Goal: Task Accomplishment & Management: Use online tool/utility

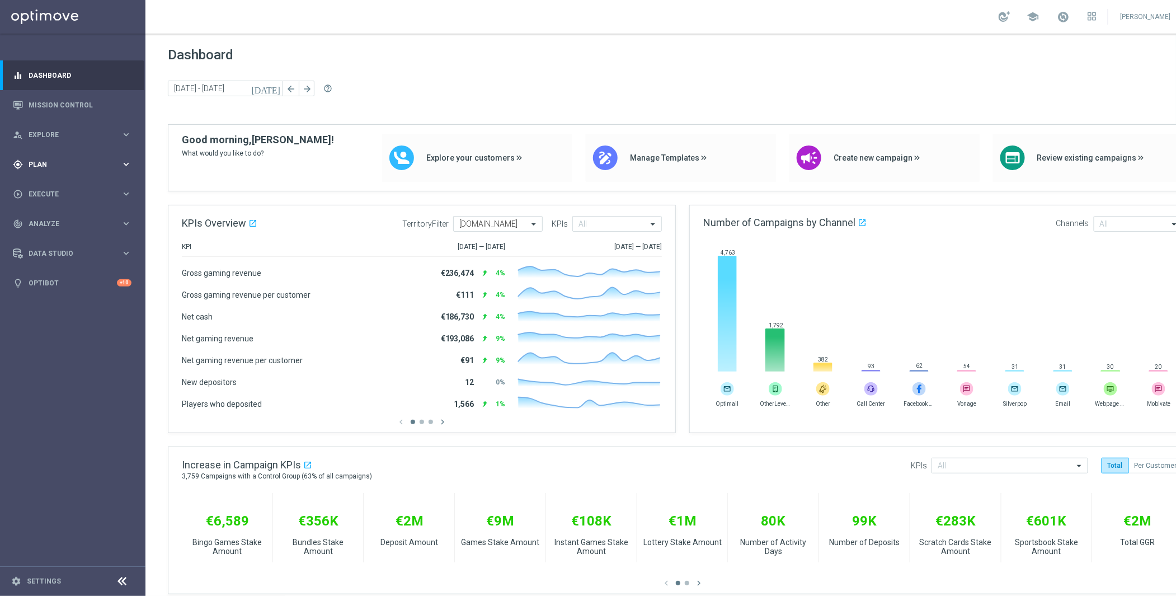
click at [47, 170] on div "gps_fixed Plan keyboard_arrow_right" at bounding box center [72, 164] width 144 height 30
click at [57, 185] on link "Target Groups" at bounding box center [72, 187] width 87 height 9
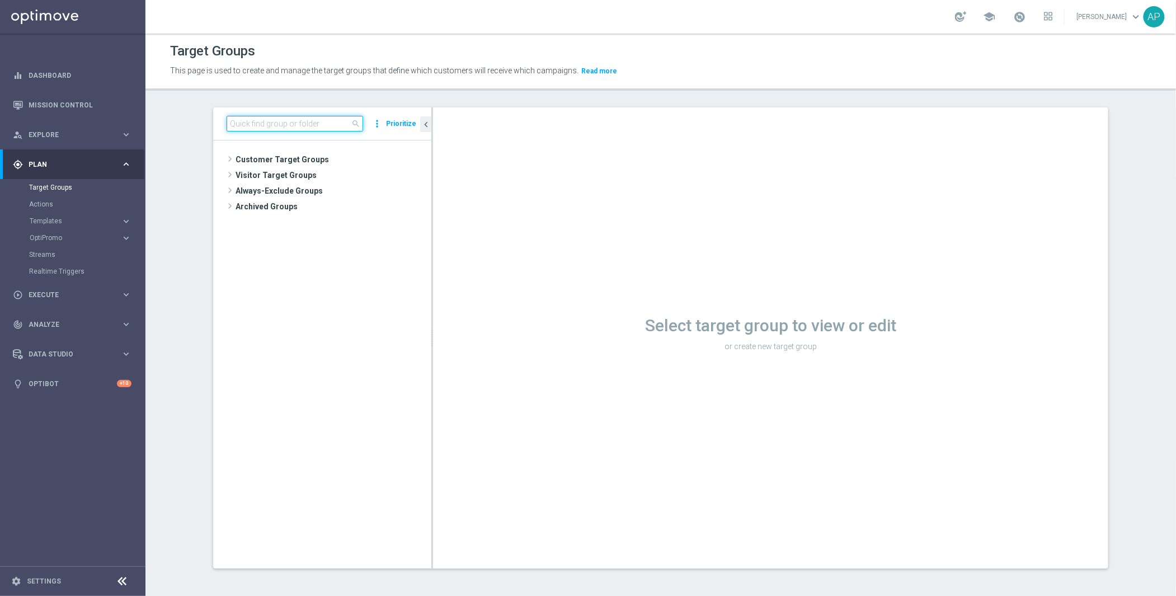
click at [276, 125] on input at bounding box center [295, 124] width 137 height 16
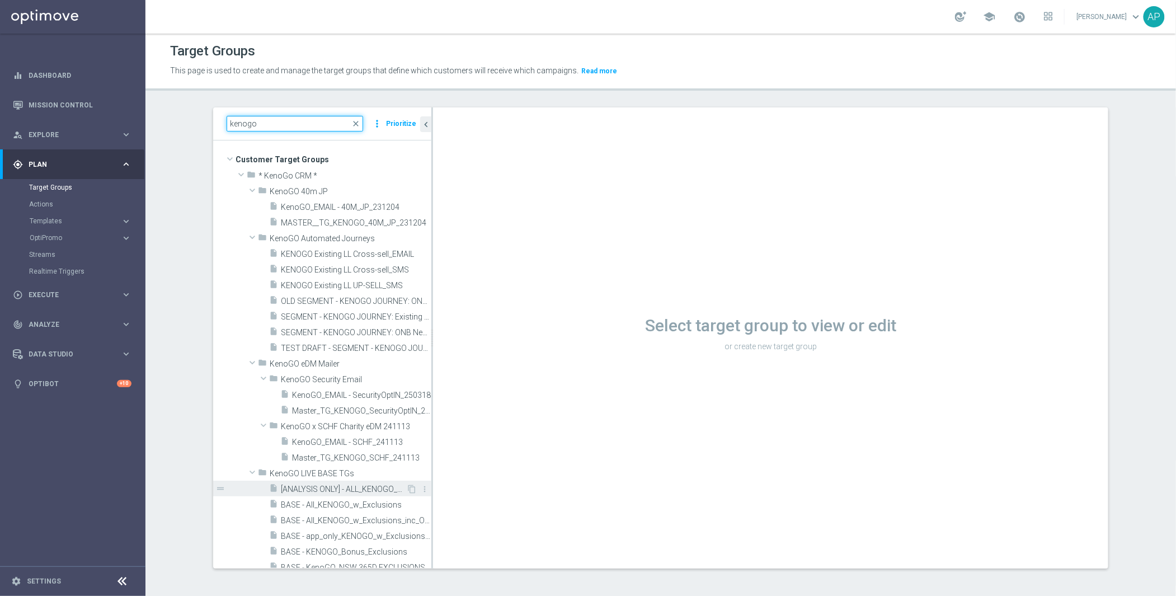
type input "kenogo"
click at [344, 485] on span "[ANALYSIS ONLY] - ALL_KENOGO_PLAYERS_for_analysis" at bounding box center [343, 490] width 125 height 10
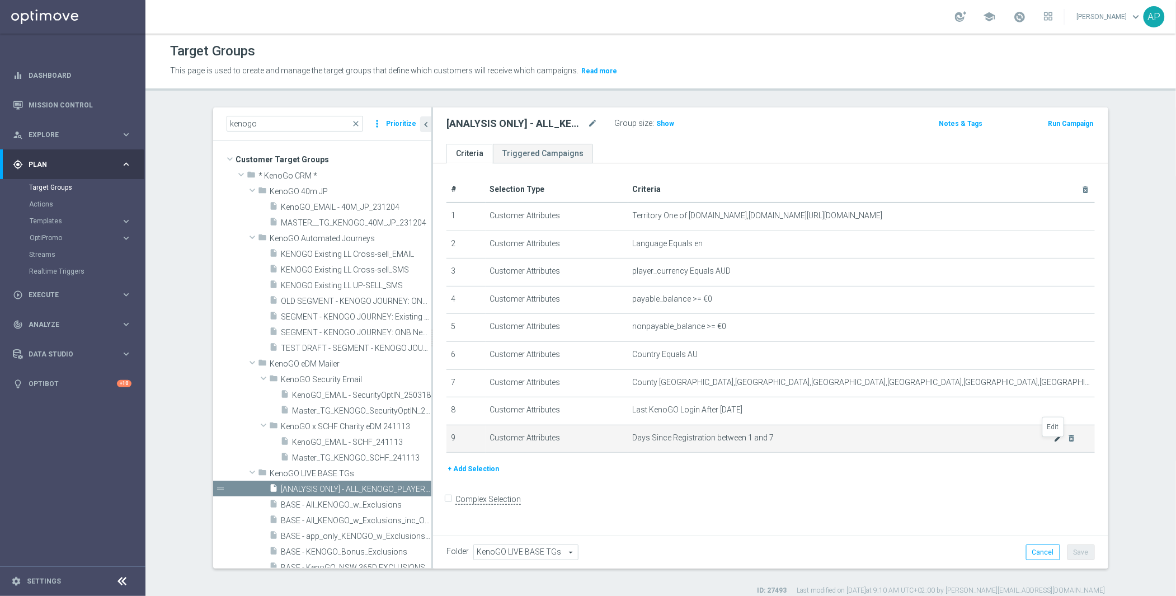
click at [1054, 443] on icon "mode_edit" at bounding box center [1058, 438] width 9 height 9
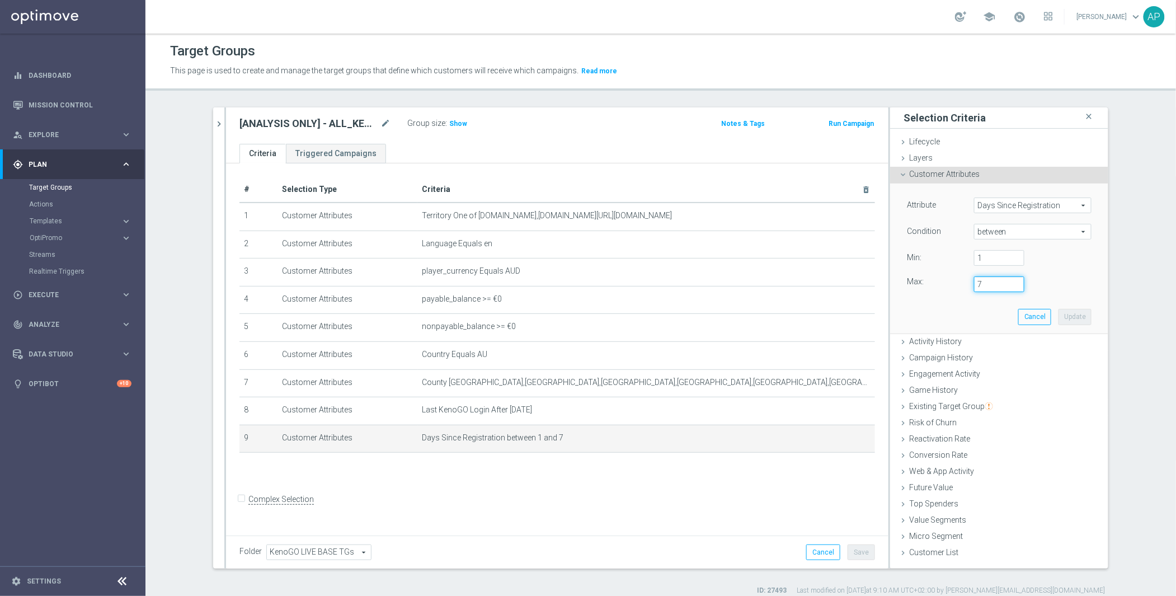
drag, startPoint x: 985, startPoint y: 288, endPoint x: 954, endPoint y: 292, distance: 31.0
click at [954, 292] on div "Max: 7" at bounding box center [999, 284] width 201 height 16
type input "8"
click at [1063, 286] on div "Max: 8" at bounding box center [999, 284] width 201 height 16
click at [1064, 312] on button "Update" at bounding box center [1075, 317] width 33 height 16
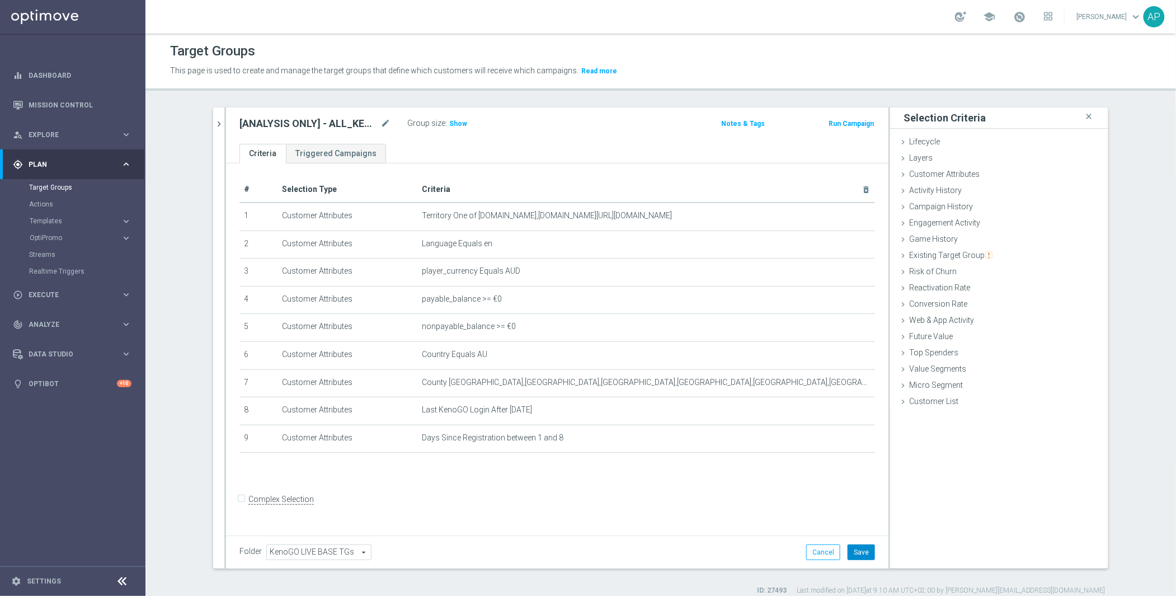
click at [867, 547] on button "Save" at bounding box center [861, 553] width 27 height 16
click at [450, 120] on span "Show" at bounding box center [458, 124] width 18 height 8
click at [456, 126] on span "2,770" at bounding box center [460, 125] width 20 height 11
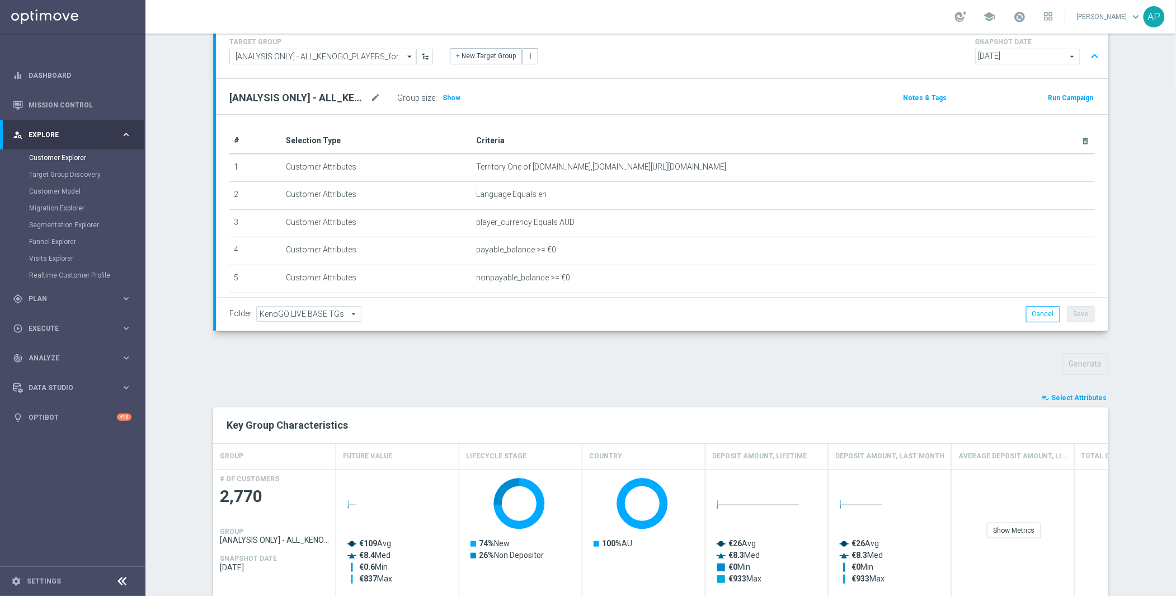
scroll to position [217, 0]
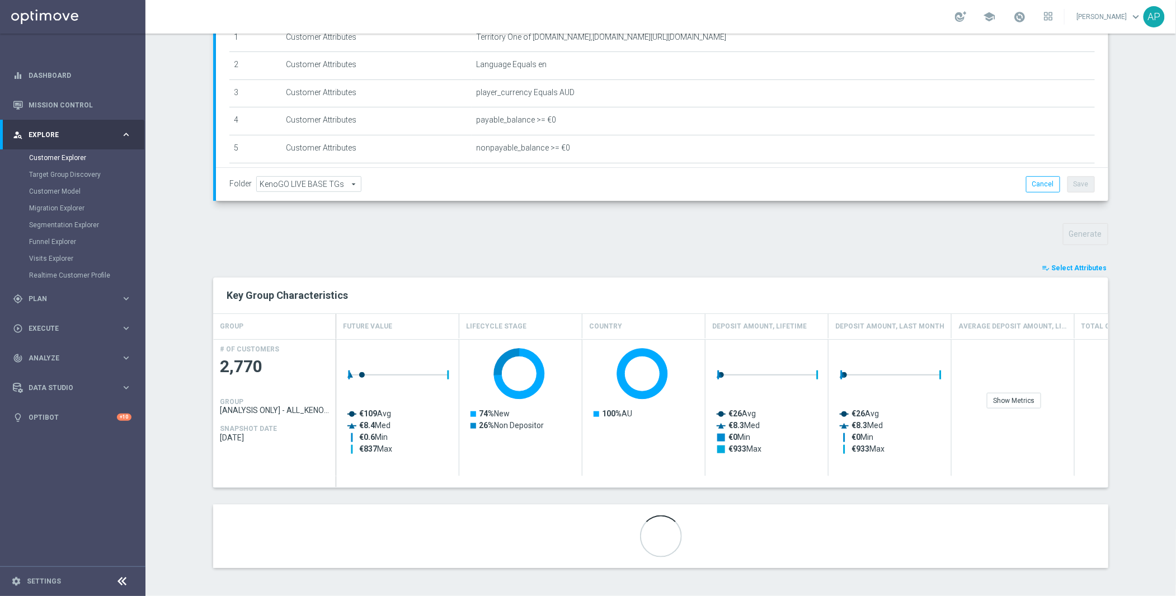
click at [1072, 268] on span "Select Attributes" at bounding box center [1079, 268] width 55 height 8
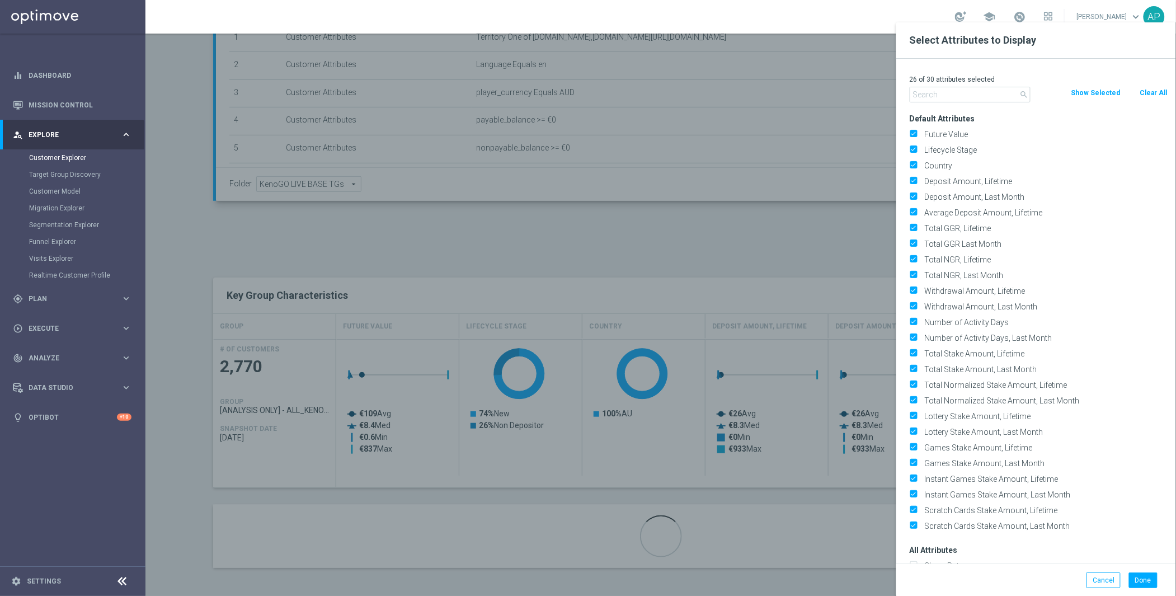
click at [1153, 91] on button "Clear All" at bounding box center [1154, 93] width 30 height 12
checkbox input "false"
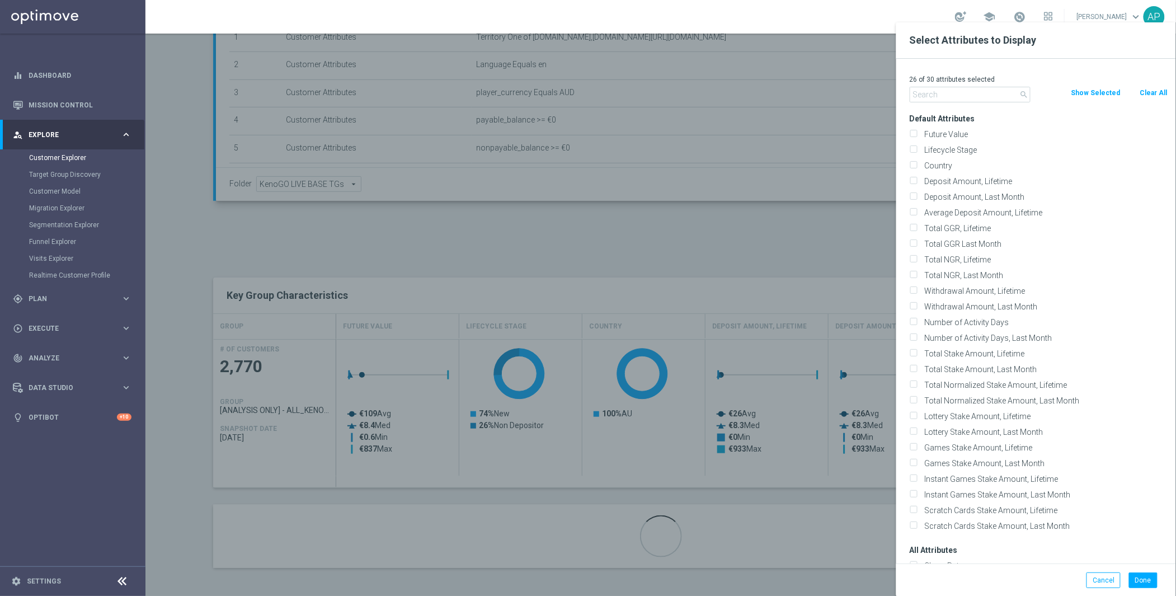
checkbox input "false"
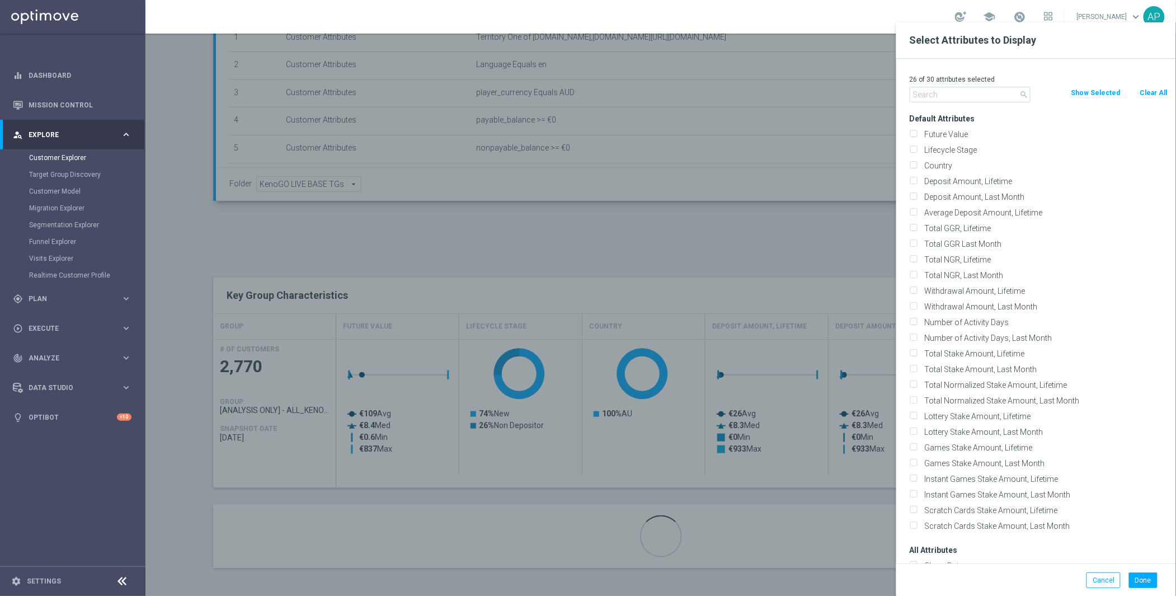
checkbox input "false"
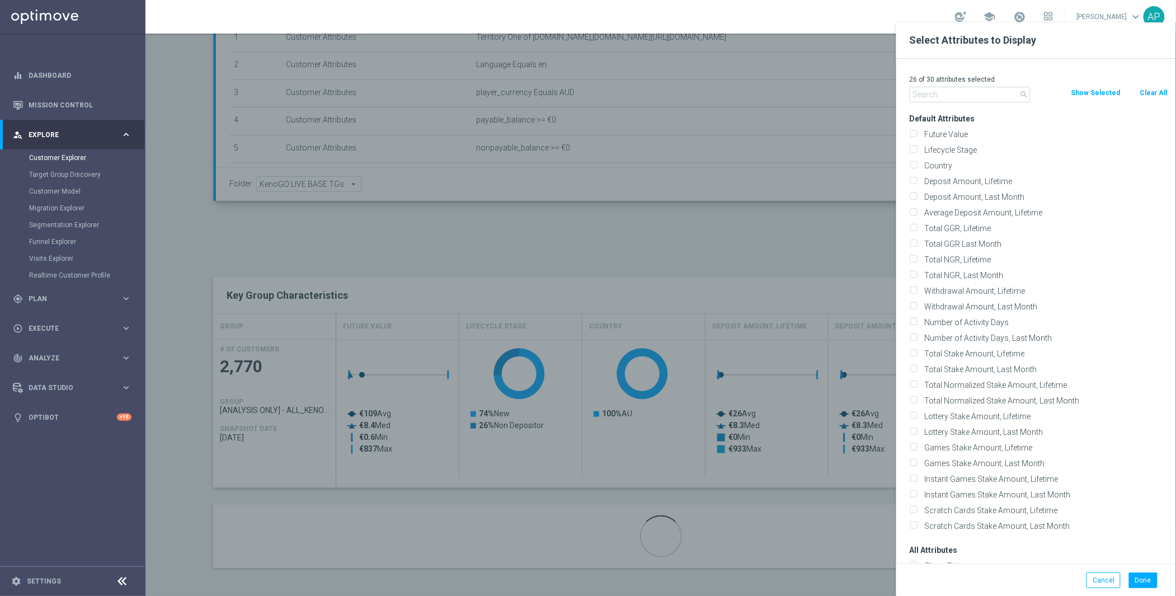
checkbox input "false"
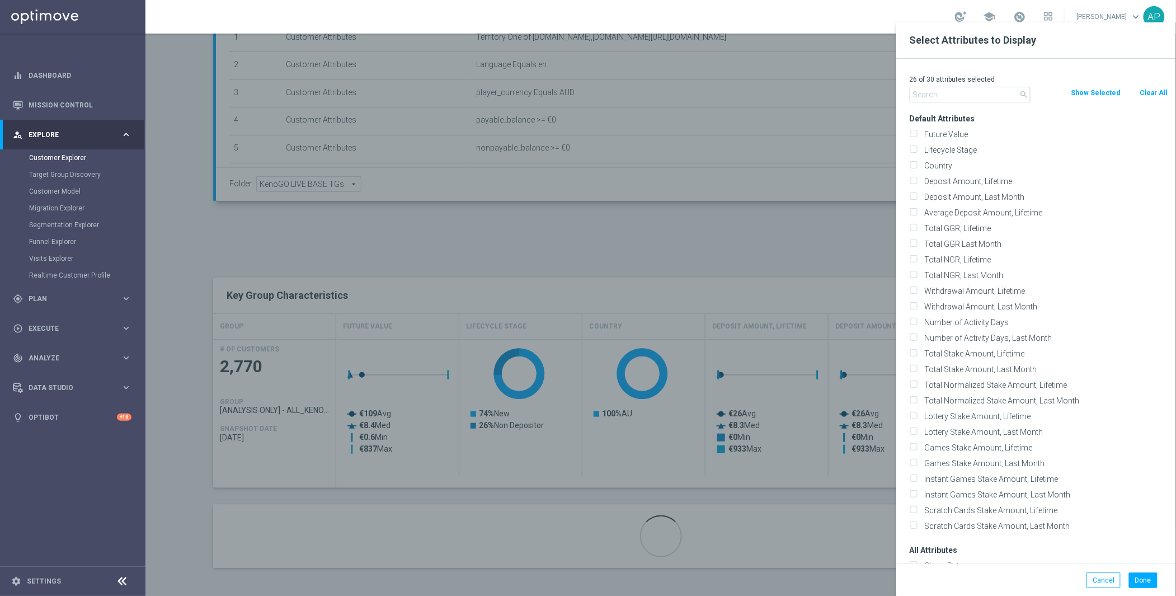
checkbox input "false"
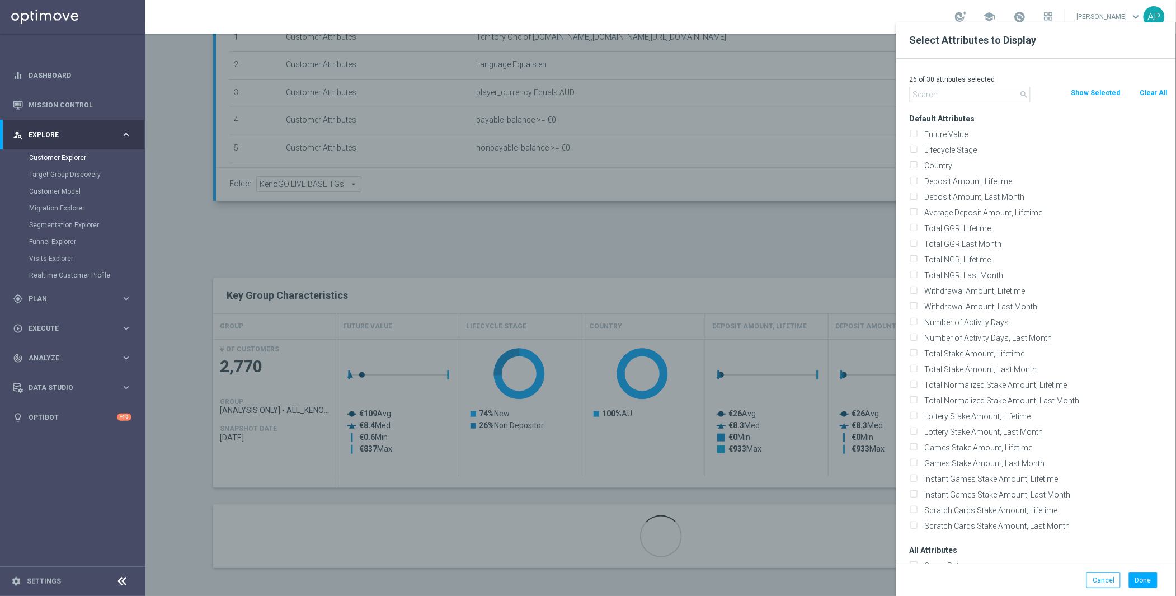
checkbox input "false"
click at [955, 88] on input "text" at bounding box center [970, 95] width 121 height 16
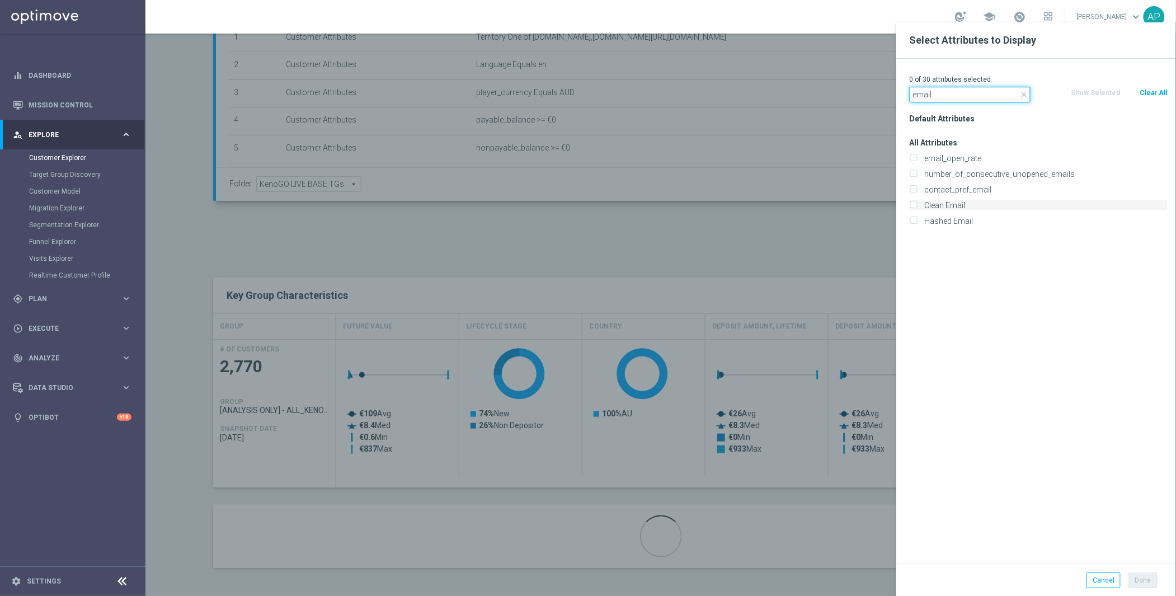
type input "email"
click at [960, 209] on label "Clean Email" at bounding box center [1044, 205] width 247 height 10
click at [917, 209] on input "Clean Email" at bounding box center [913, 206] width 7 height 7
checkbox input "true"
drag, startPoint x: 905, startPoint y: 88, endPoint x: 828, endPoint y: 77, distance: 78.6
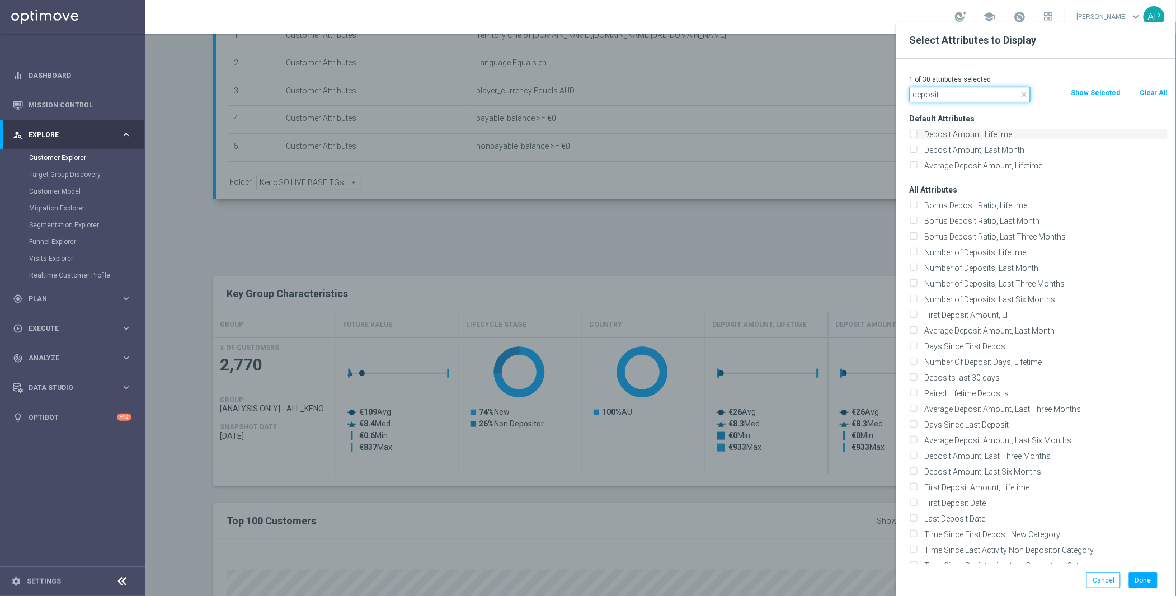
type input "deposit"
click at [975, 138] on label "Deposit Amount, Lifetime" at bounding box center [1044, 134] width 247 height 10
click at [917, 138] on input "Deposit Amount, Lifetime" at bounding box center [913, 135] width 7 height 7
checkbox input "true"
click at [1153, 582] on button "Done" at bounding box center [1143, 581] width 29 height 16
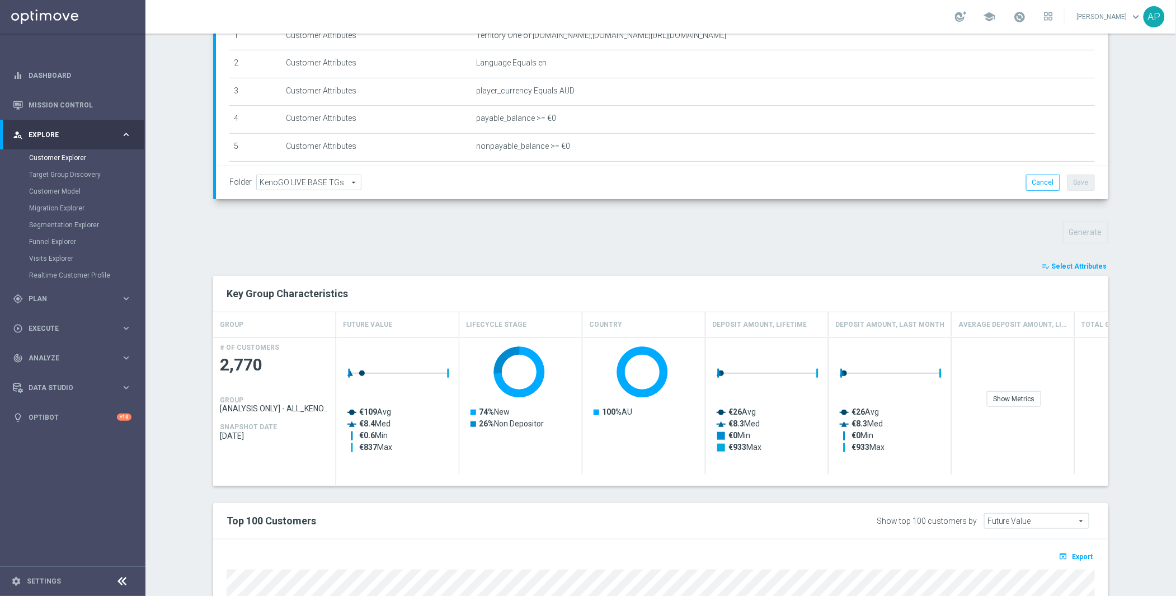
type input "Search"
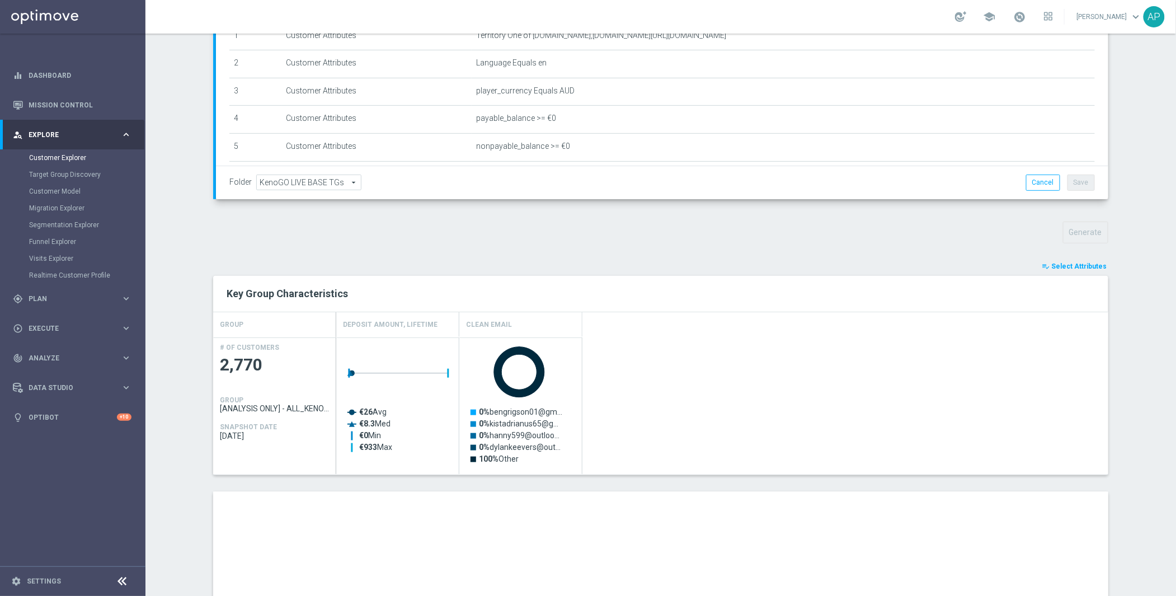
scroll to position [452, 0]
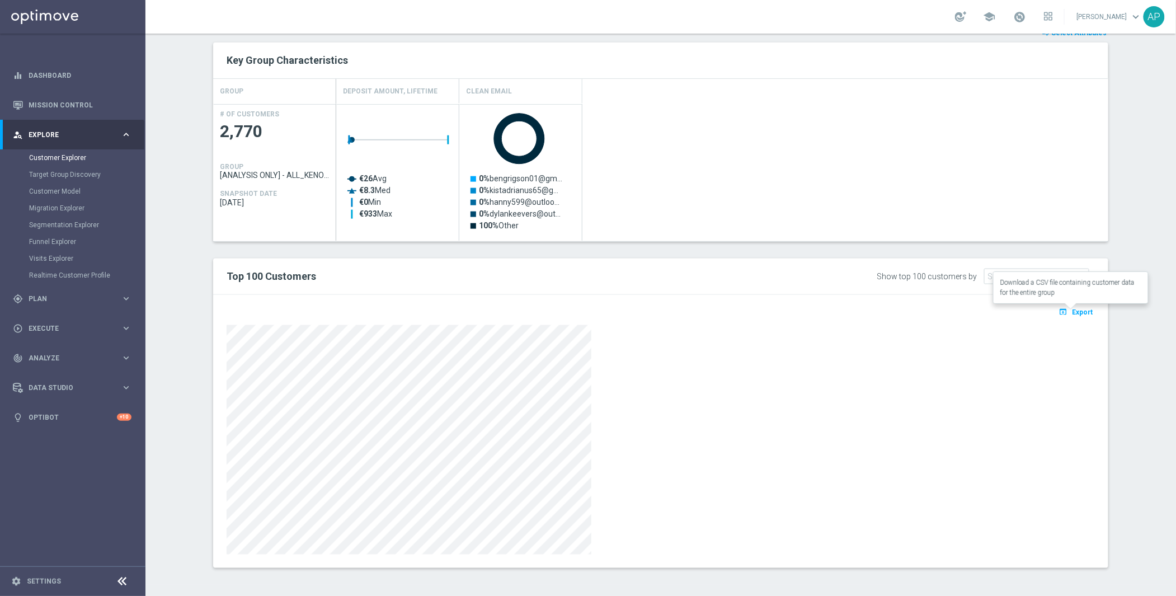
click at [1073, 312] on span "Export" at bounding box center [1083, 312] width 21 height 8
